Goal: Find specific page/section: Find specific page/section

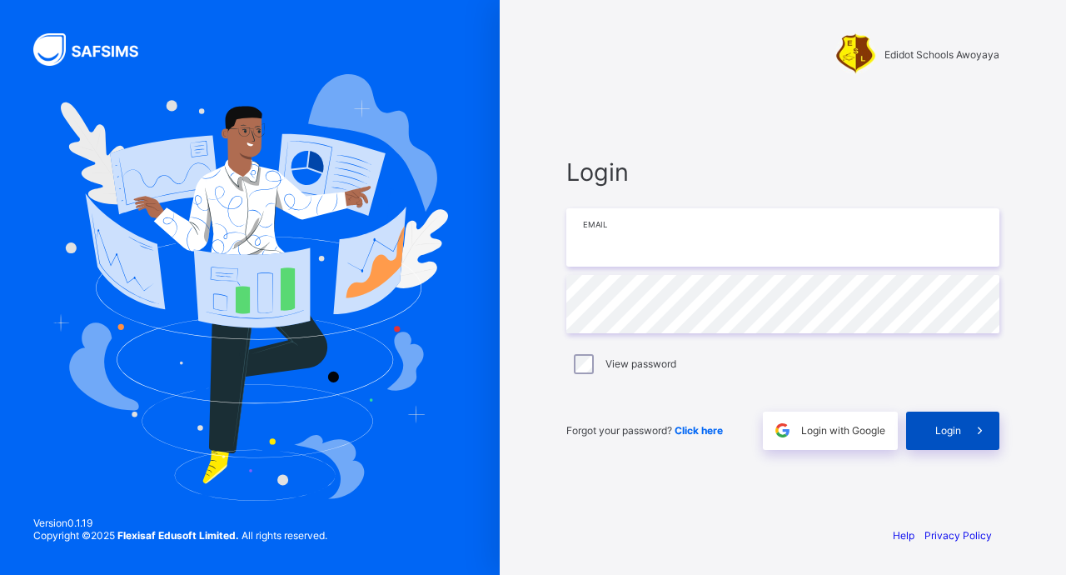
type input "**********"
click at [945, 436] on div "Login" at bounding box center [952, 430] width 93 height 38
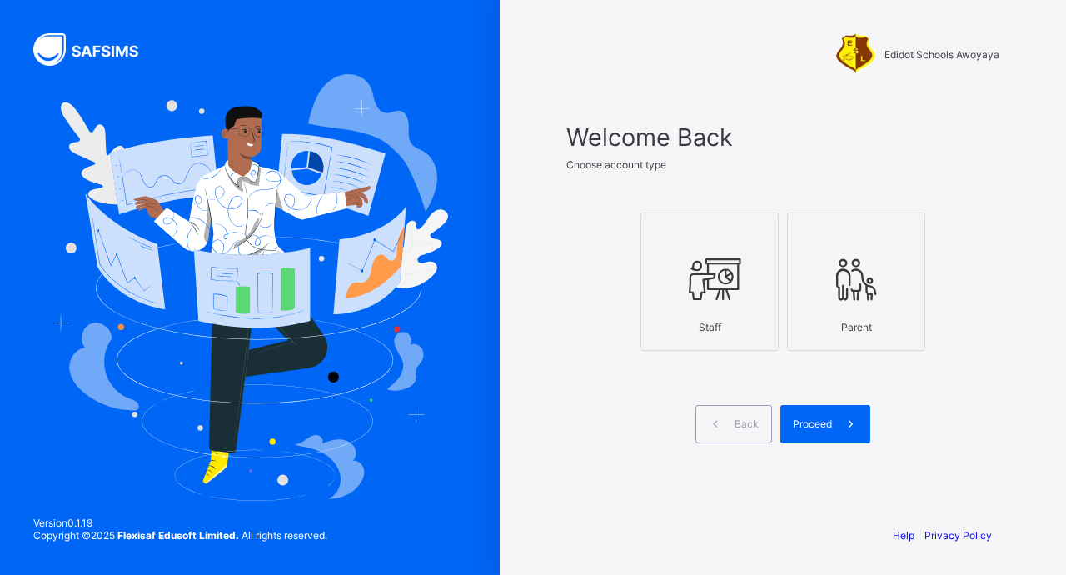
click at [755, 280] on div at bounding box center [710, 280] width 120 height 66
click at [821, 406] on div "Proceed" at bounding box center [825, 424] width 90 height 38
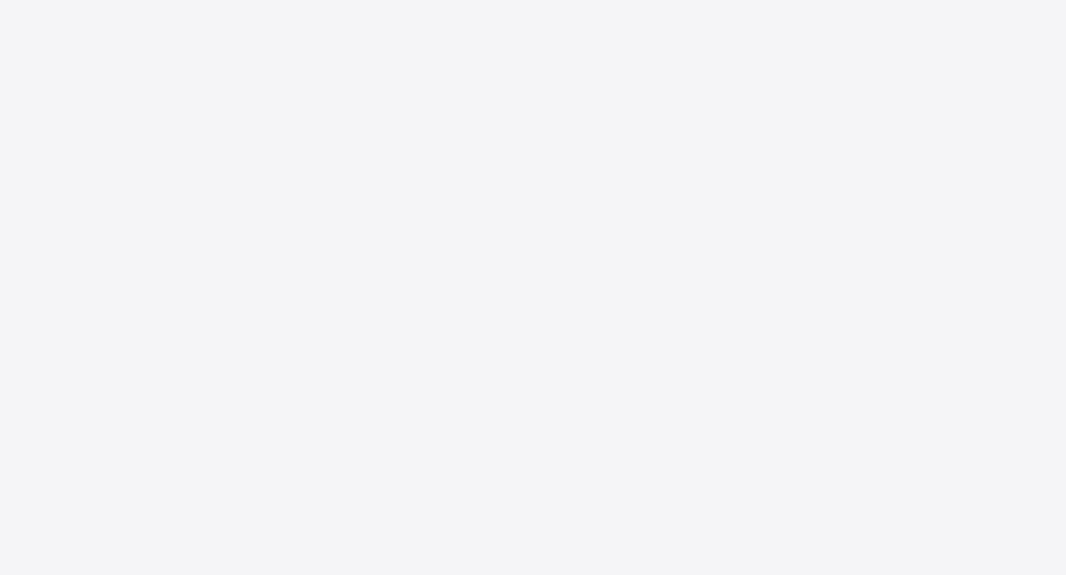
click at [458, 113] on div "New Update Available Hello there, You can install SAFSIMS on your device for ea…" at bounding box center [533, 287] width 1066 height 575
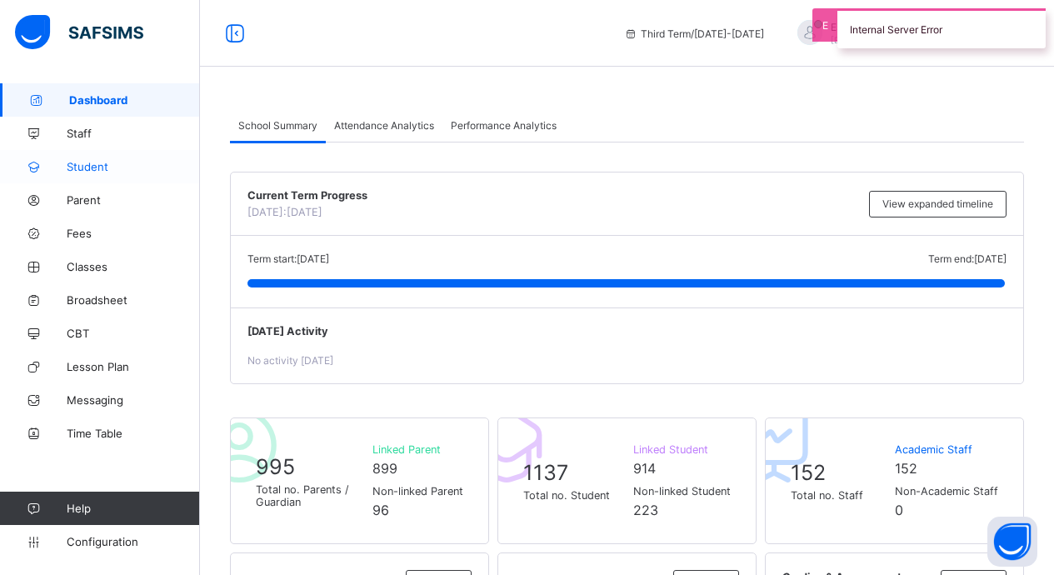
click at [102, 173] on link "Student" at bounding box center [100, 166] width 200 height 33
